Goal: Task Accomplishment & Management: Manage account settings

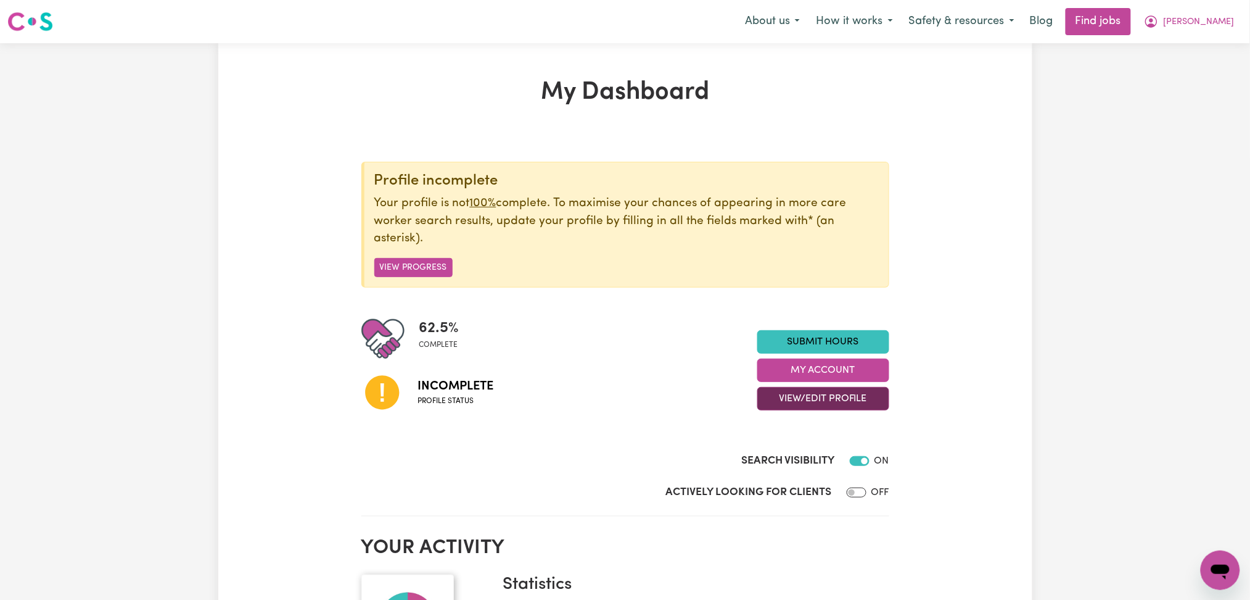
click at [778, 404] on button "View/Edit Profile" at bounding box center [824, 398] width 132 height 23
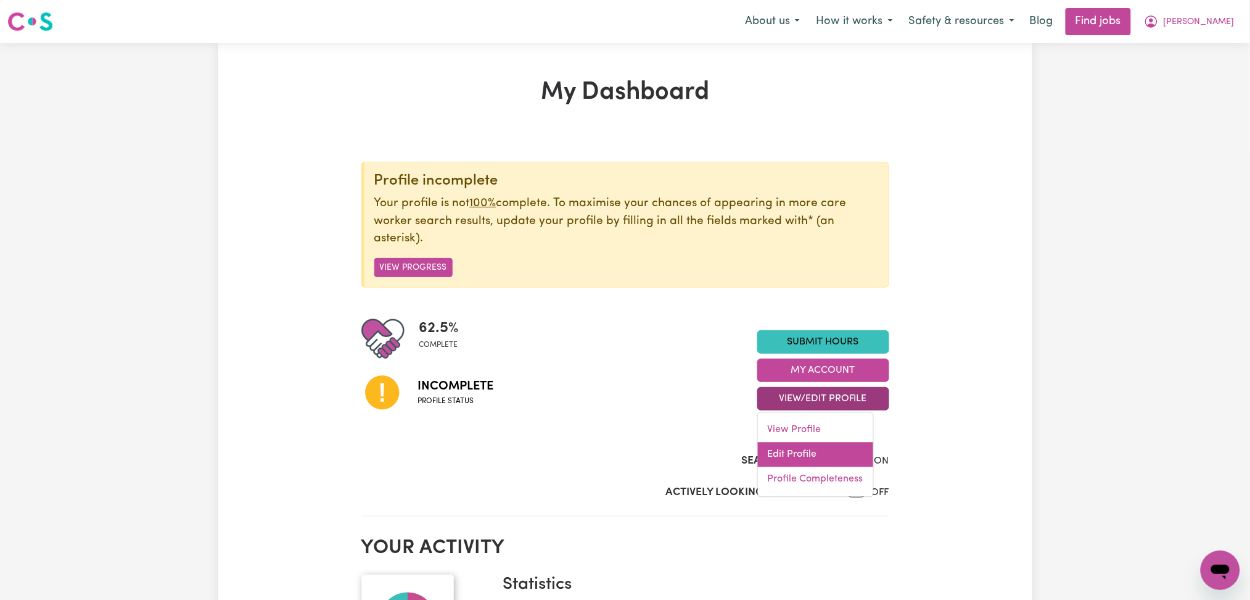
click at [787, 448] on link "Edit Profile" at bounding box center [815, 454] width 115 height 25
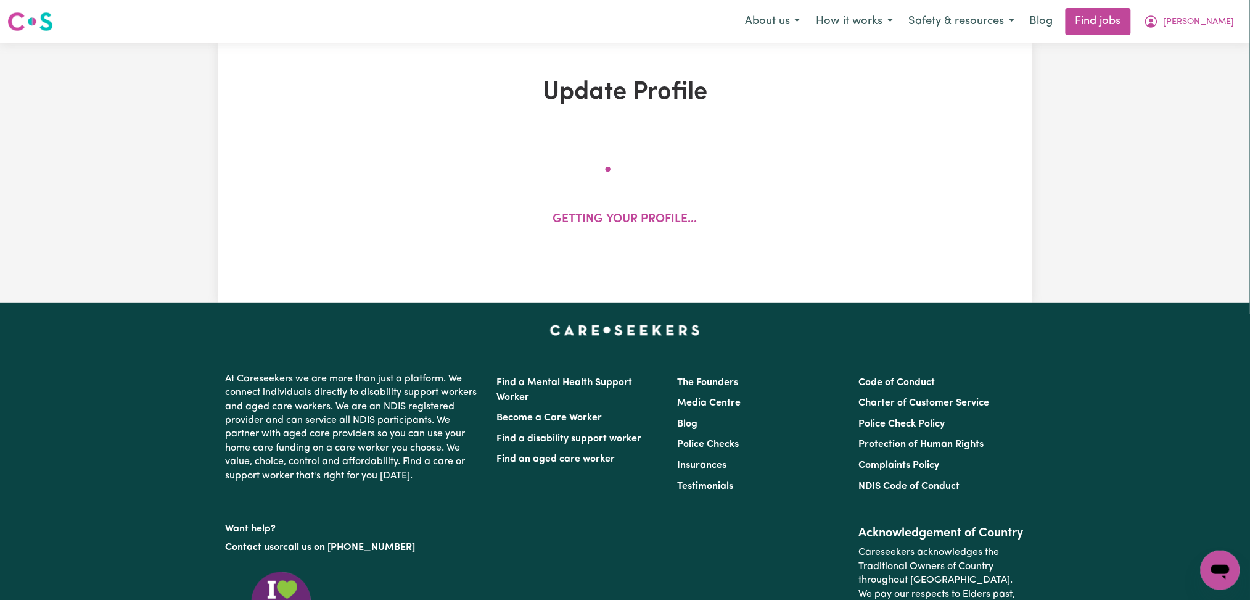
select select "[DEMOGRAPHIC_DATA]"
select select "[DEMOGRAPHIC_DATA] Citizen"
select select "Studying a healthcare related degree or qualification"
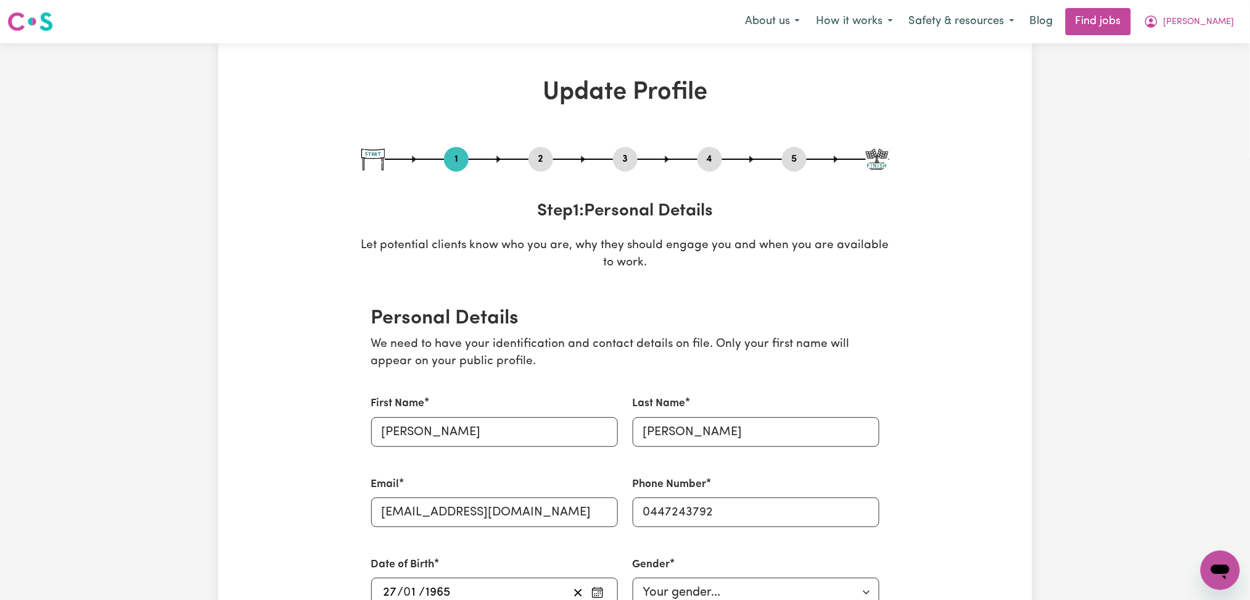
click at [536, 181] on div "1 2 3 4 5 Step 1 : Personal Details Let potential clients know who you are, why…" at bounding box center [625, 209] width 528 height 125
click at [536, 163] on button "2" at bounding box center [541, 159] width 25 height 16
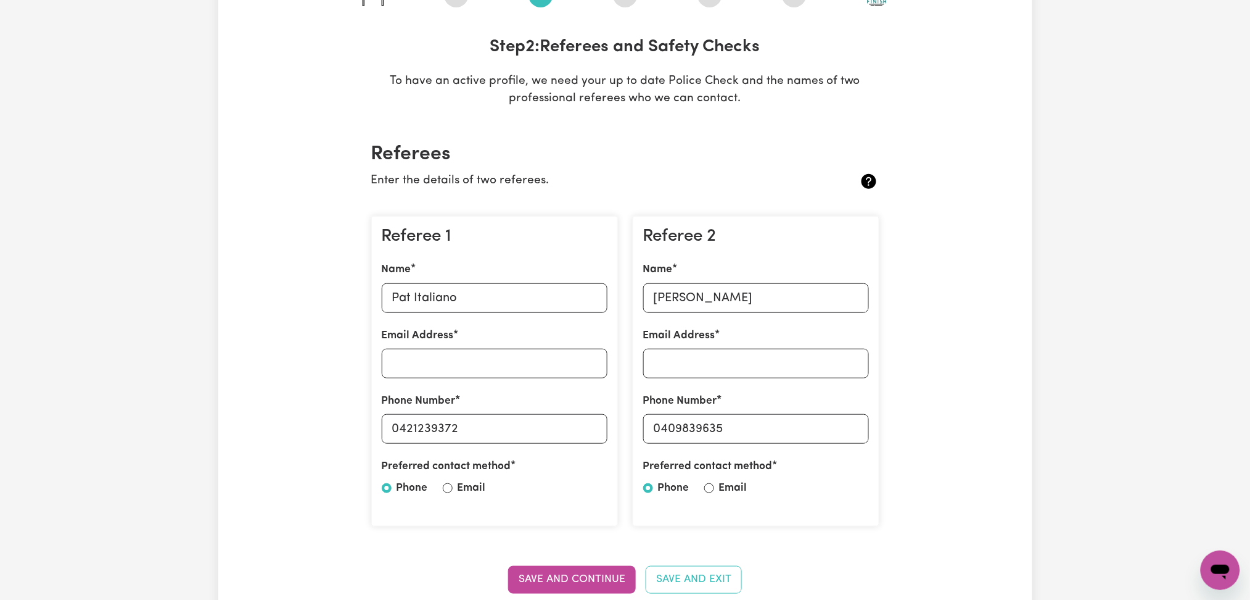
scroll to position [329, 0]
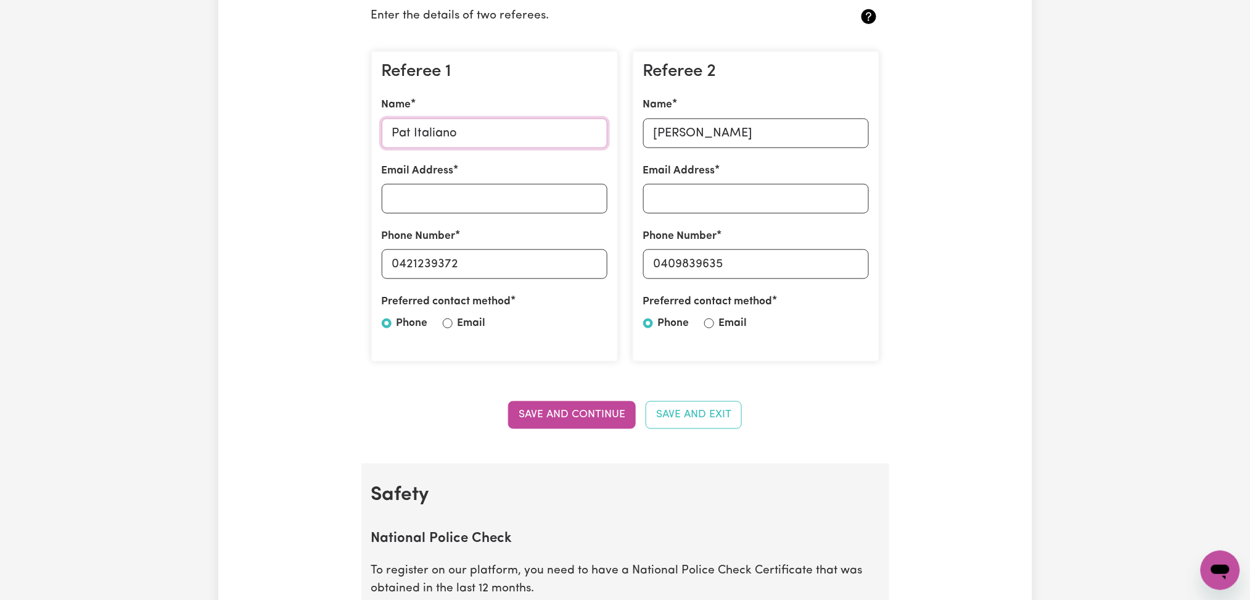
click at [415, 139] on input "Pat Italiano" at bounding box center [495, 133] width 226 height 30
drag, startPoint x: 453, startPoint y: 83, endPoint x: 447, endPoint y: 125, distance: 42.3
click at [453, 92] on div "Referee 1 Name [PERSON_NAME] Email Address Phone Number [PHONE_NUMBER] Preferre…" at bounding box center [494, 206] width 247 height 311
click at [447, 126] on input "Pat Italiano" at bounding box center [495, 133] width 226 height 30
drag, startPoint x: 403, startPoint y: 260, endPoint x: 471, endPoint y: 259, distance: 67.9
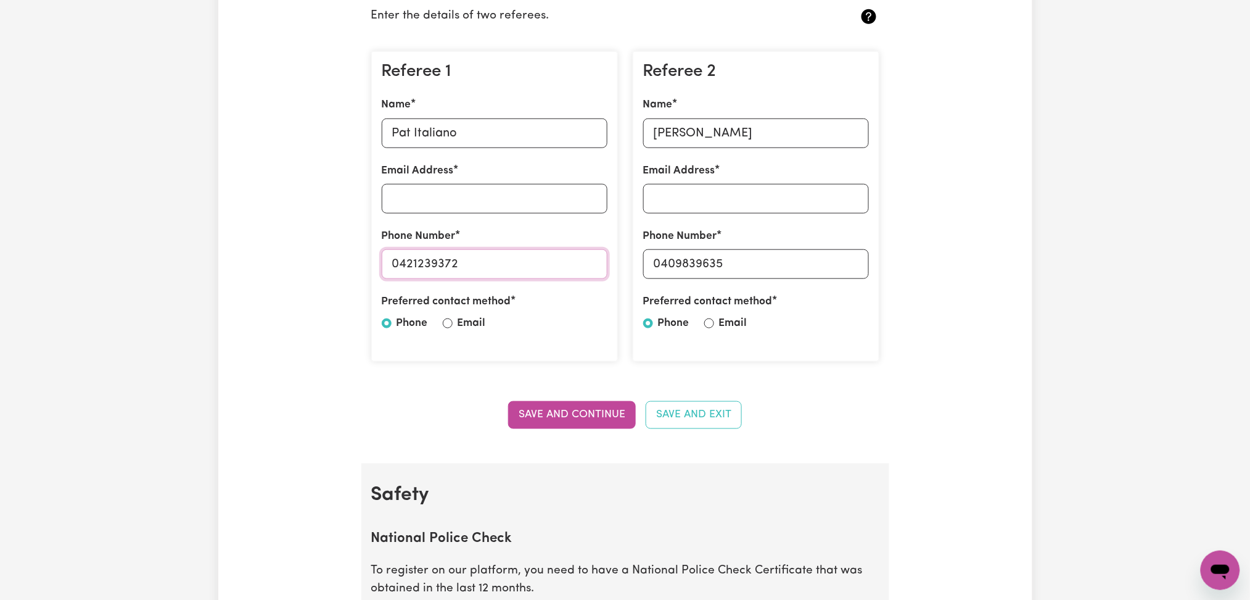
click at [471, 259] on input "0421239372" at bounding box center [495, 264] width 226 height 30
drag, startPoint x: 399, startPoint y: 258, endPoint x: 548, endPoint y: 258, distance: 148.7
click at [548, 258] on input "0421239372" at bounding box center [495, 264] width 226 height 30
click at [764, 124] on input "[PERSON_NAME]" at bounding box center [756, 133] width 226 height 30
drag, startPoint x: 659, startPoint y: 261, endPoint x: 857, endPoint y: 261, distance: 197.4
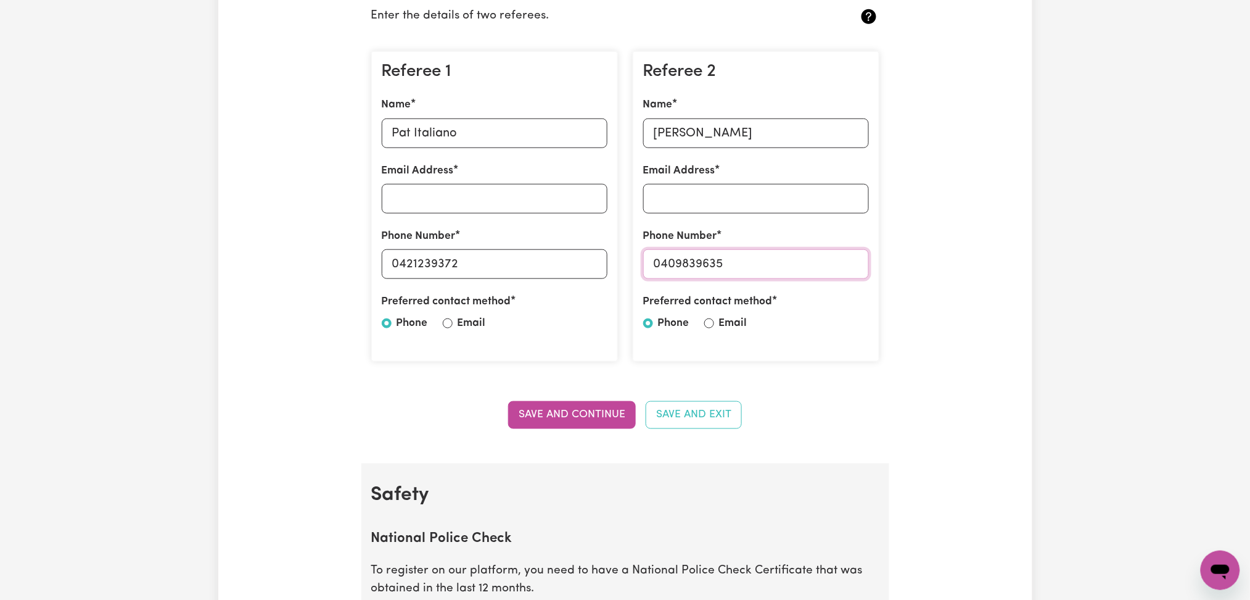
click at [857, 261] on input "0409839635" at bounding box center [756, 264] width 226 height 30
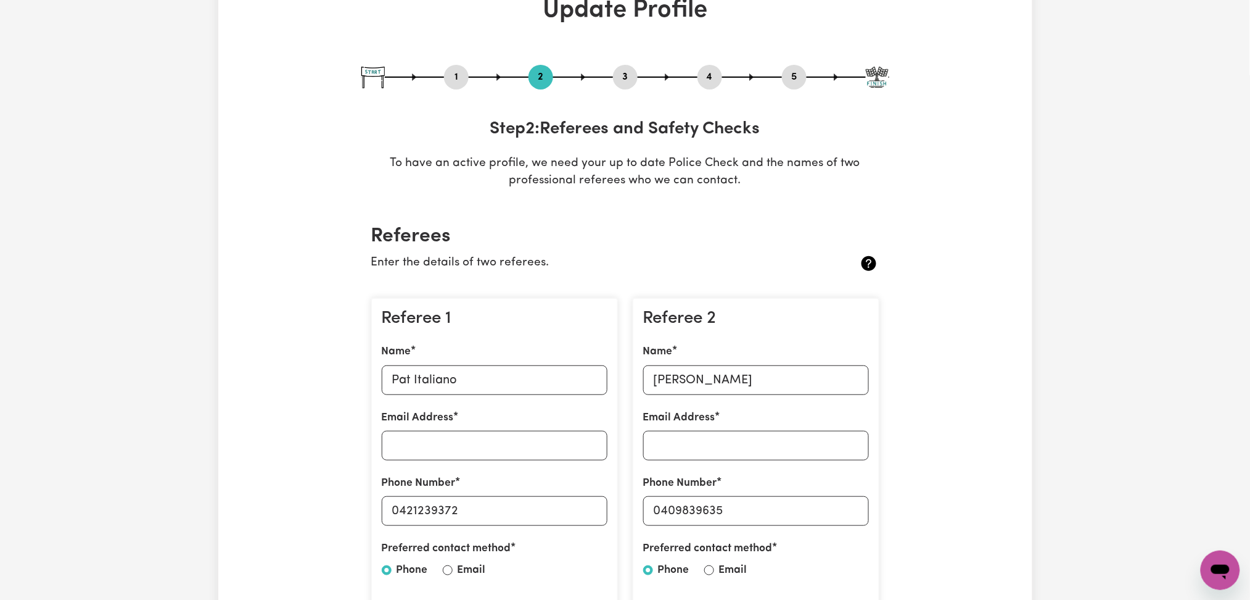
drag, startPoint x: 623, startPoint y: 74, endPoint x: 676, endPoint y: 86, distance: 54.5
click at [624, 79] on button "3" at bounding box center [625, 77] width 25 height 16
select select "Certificate III (Individual Support)"
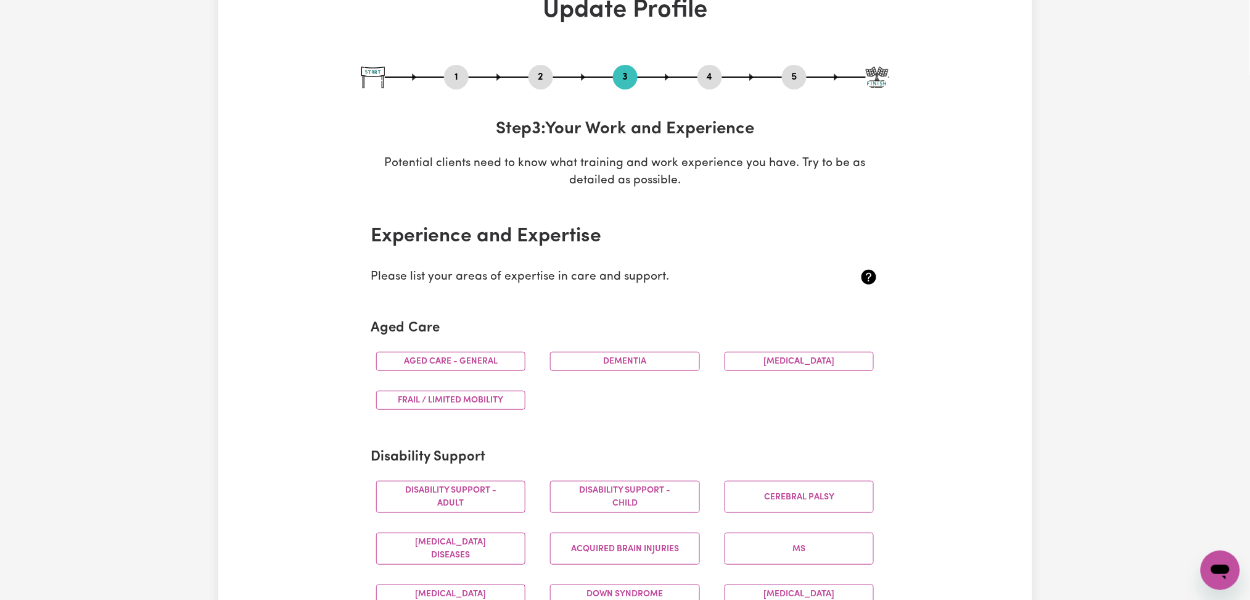
click at [714, 83] on button "4" at bounding box center [710, 77] width 25 height 16
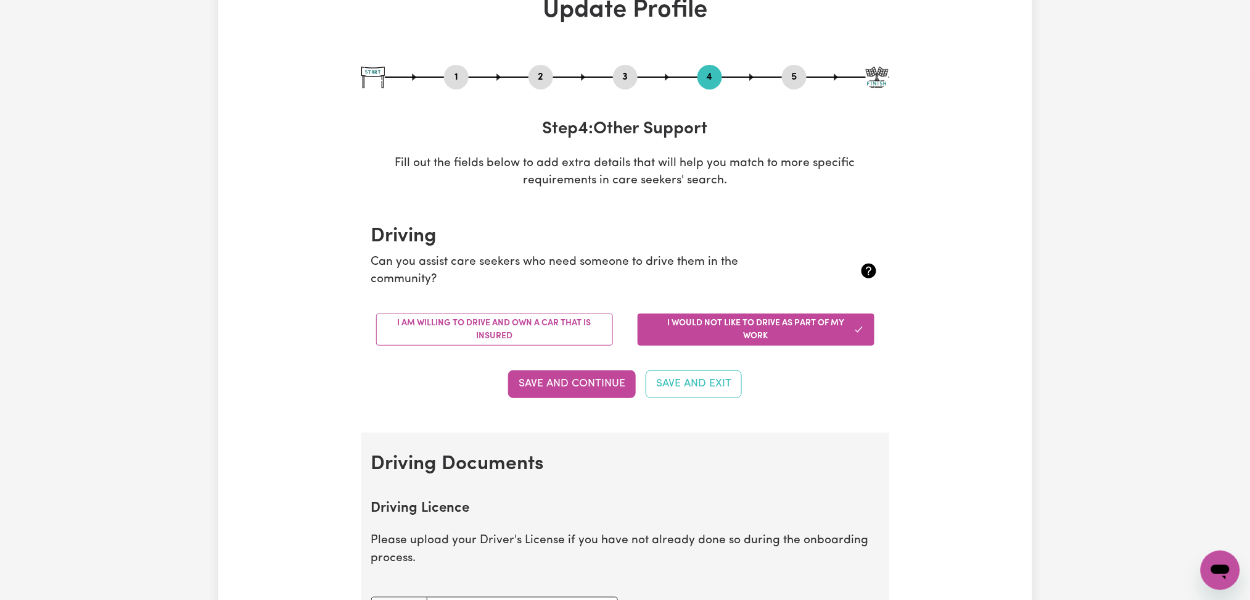
click at [801, 76] on button "5" at bounding box center [794, 77] width 25 height 16
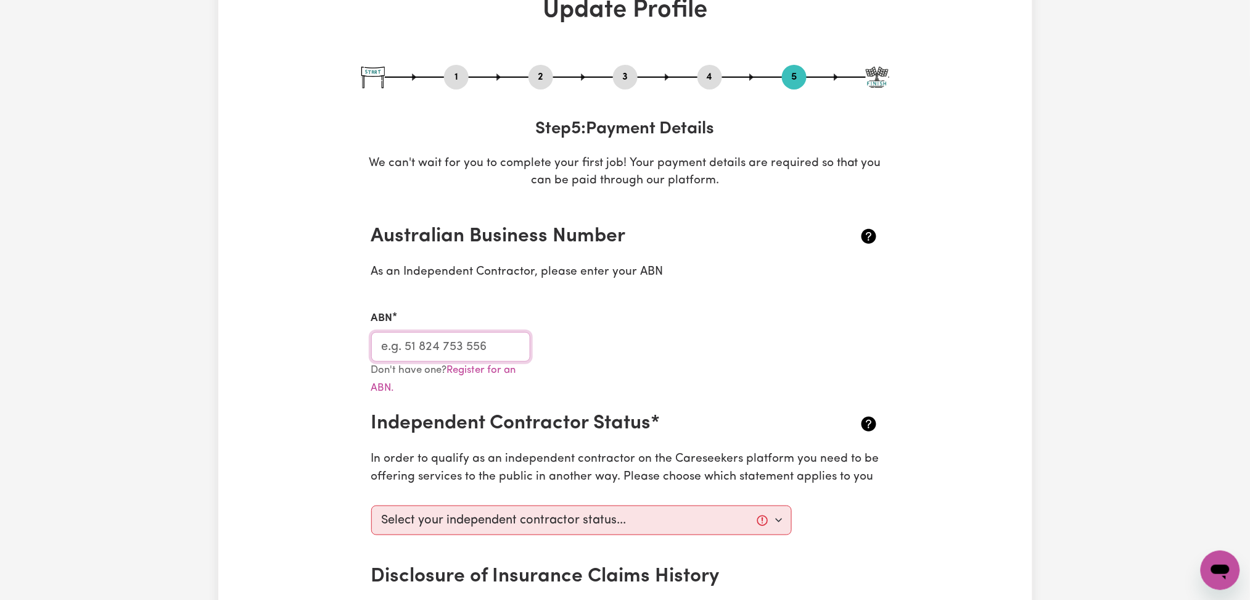
click at [450, 341] on input "ABN" at bounding box center [451, 347] width 160 height 30
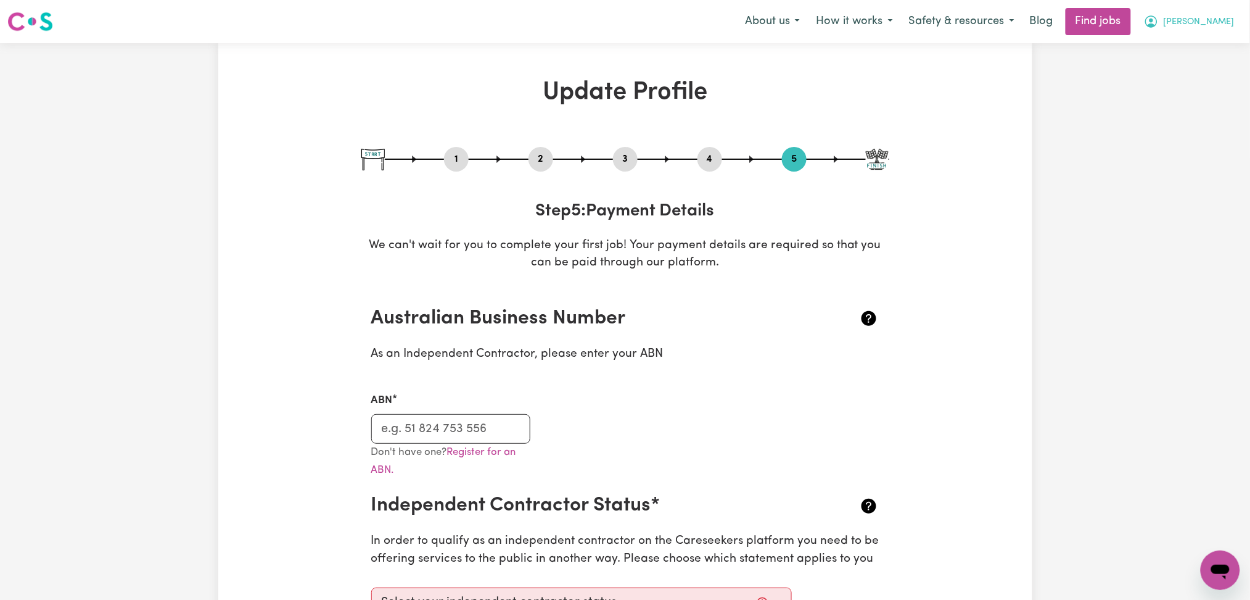
click at [1207, 29] on button "[PERSON_NAME]" at bounding box center [1189, 22] width 107 height 26
click at [1192, 92] on link "Logout" at bounding box center [1193, 94] width 97 height 23
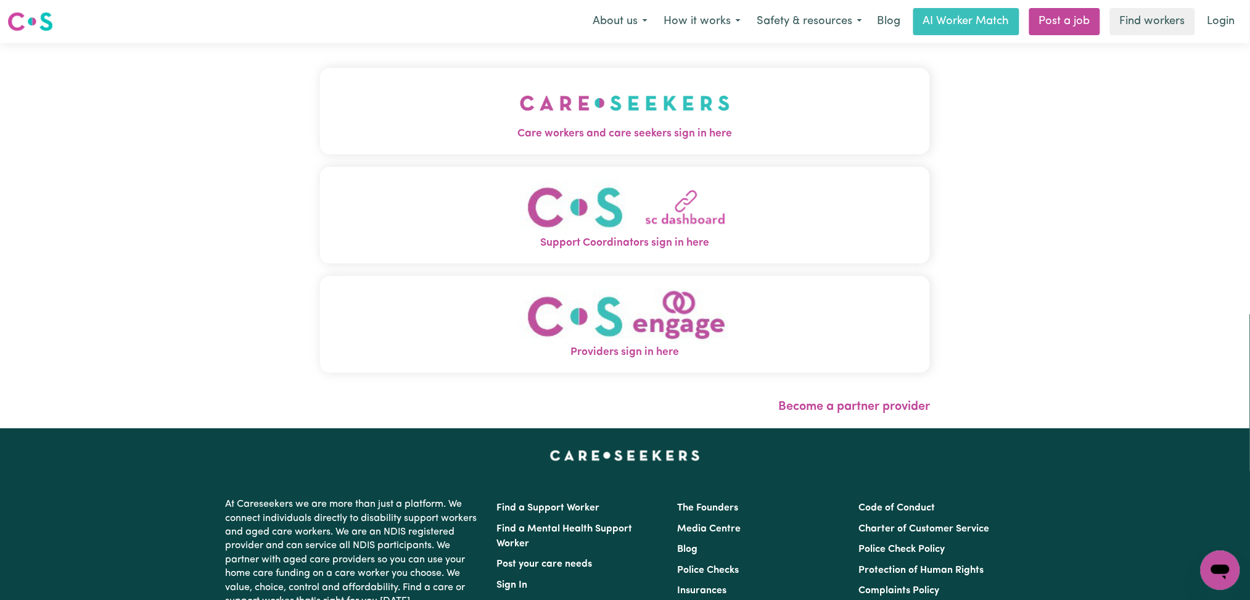
click at [598, 105] on button "Care workers and care seekers sign in here" at bounding box center [625, 111] width 611 height 86
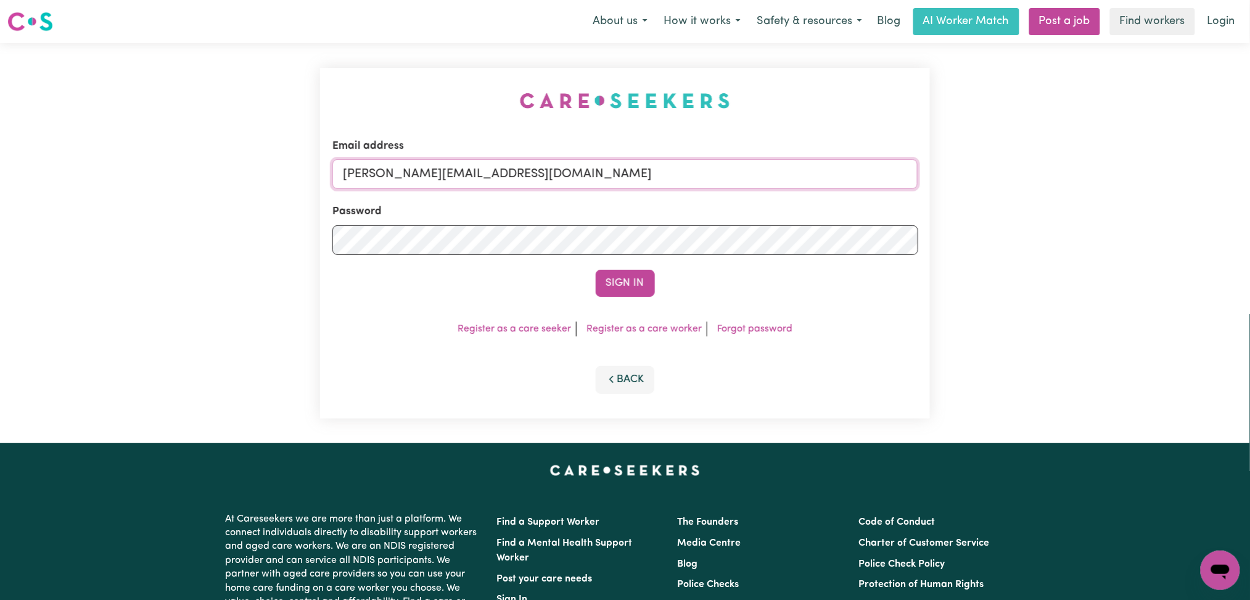
click at [514, 180] on input "[PERSON_NAME][EMAIL_ADDRESS][DOMAIN_NAME]" at bounding box center [625, 174] width 586 height 30
drag, startPoint x: 405, startPoint y: 160, endPoint x: 662, endPoint y: 161, distance: 256.6
click at [662, 161] on input "Superuser~[EMAIL_ADDRESS][DOMAIN_NAME]" at bounding box center [625, 174] width 586 height 30
type input "Superuser~[EMAIL_ADDRESS][DOMAIN_NAME]"
click at [627, 289] on button "Sign In" at bounding box center [625, 283] width 59 height 27
